Goal: Task Accomplishment & Management: Manage account settings

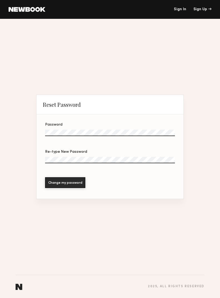
click at [112, 128] on label "Password" at bounding box center [110, 132] width 130 height 19
click at [142, 126] on div "Password" at bounding box center [110, 125] width 130 height 4
click at [140, 128] on label "Password" at bounding box center [110, 132] width 130 height 19
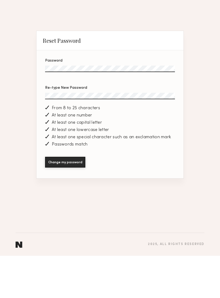
click at [75, 199] on button "Change my password" at bounding box center [65, 204] width 40 height 11
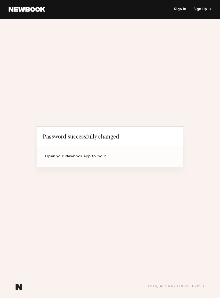
click at [100, 155] on div "Open your Newbook App to log in" at bounding box center [110, 156] width 130 height 4
click at [178, 10] on link "Sign In" at bounding box center [180, 10] width 12 height 4
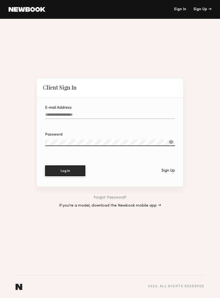
click at [27, 9] on link at bounding box center [27, 9] width 37 height 5
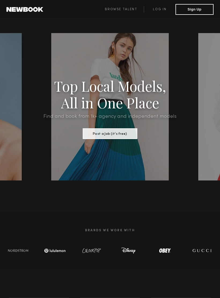
click at [158, 9] on link "Log in" at bounding box center [160, 9] width 32 height 6
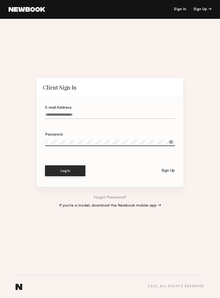
click at [97, 113] on input "E-mail Address" at bounding box center [110, 116] width 130 height 6
type input "**********"
click at [60, 137] on label "Password" at bounding box center [110, 142] width 130 height 19
click at [59, 169] on button "Log In" at bounding box center [65, 170] width 40 height 11
click at [174, 135] on div "Password" at bounding box center [110, 135] width 130 height 4
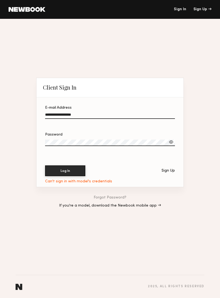
click at [171, 139] on label "Password" at bounding box center [110, 142] width 130 height 19
click at [170, 141] on div at bounding box center [171, 141] width 5 height 5
click at [78, 171] on button "Log In" at bounding box center [65, 170] width 40 height 11
click at [56, 169] on button "Log In" at bounding box center [65, 170] width 40 height 11
click at [18, 8] on link at bounding box center [27, 9] width 37 height 5
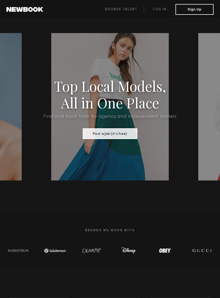
click at [157, 8] on link "Log in" at bounding box center [160, 9] width 32 height 6
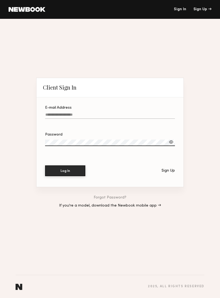
click at [112, 109] on label "E-mail Address" at bounding box center [110, 115] width 130 height 18
click at [112, 113] on input "E-mail Address" at bounding box center [110, 116] width 130 height 6
type input "**********"
click at [65, 171] on button "Log In" at bounding box center [65, 170] width 40 height 11
click at [75, 173] on button "Log In" at bounding box center [65, 170] width 40 height 11
